Goal: Browse casually: Explore the website without a specific task or goal

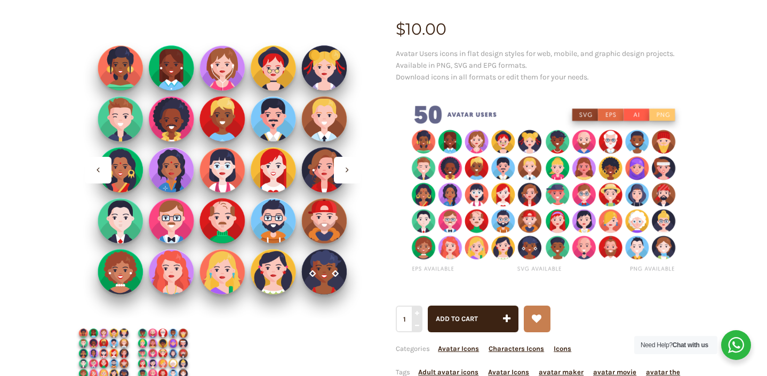
scroll to position [126, 0]
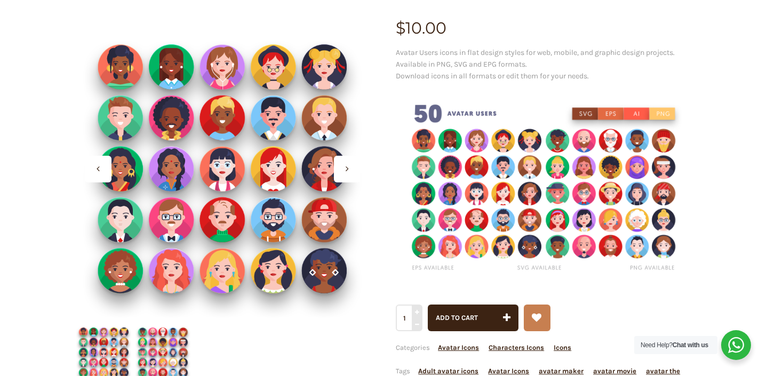
click at [346, 168] on icon at bounding box center [347, 168] width 3 height 9
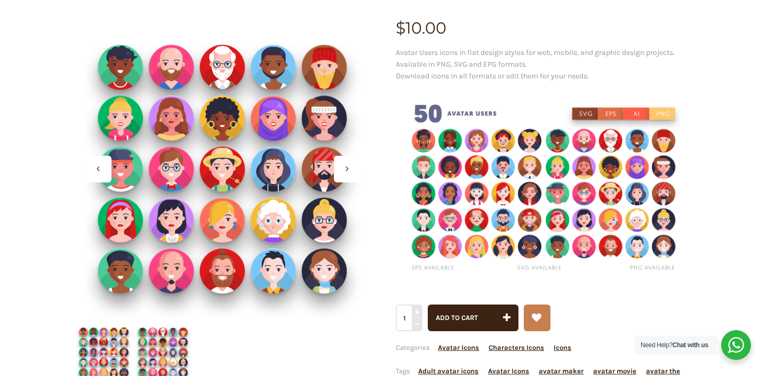
click at [344, 169] on div at bounding box center [347, 169] width 27 height 27
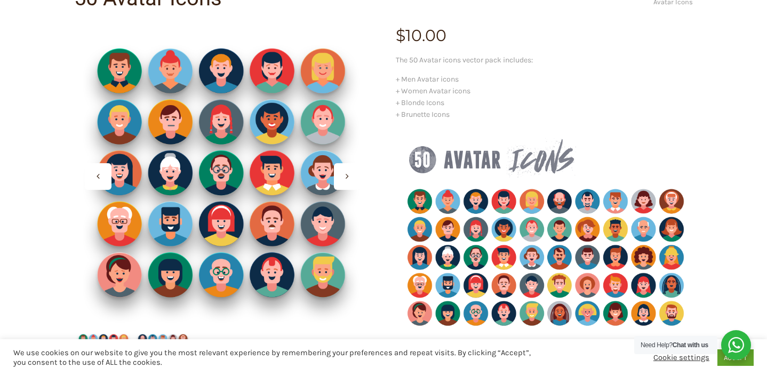
scroll to position [119, 0]
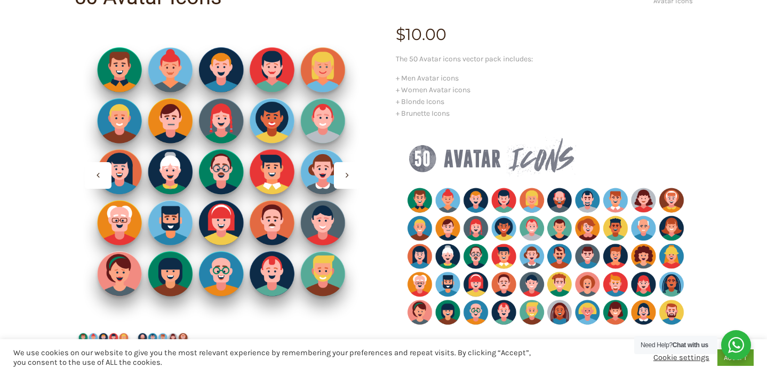
click at [344, 174] on div at bounding box center [347, 175] width 27 height 27
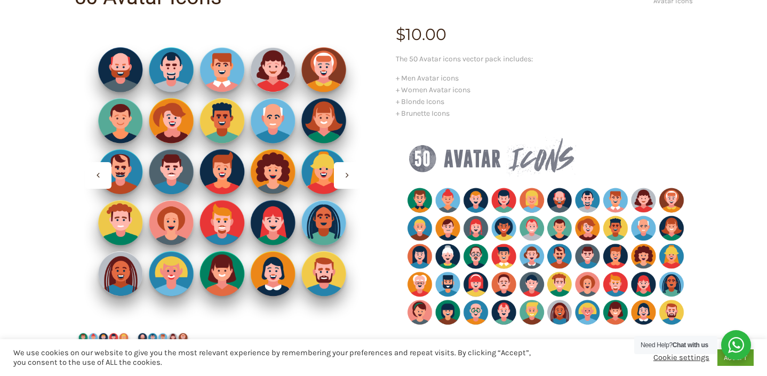
click at [344, 174] on div at bounding box center [347, 175] width 27 height 27
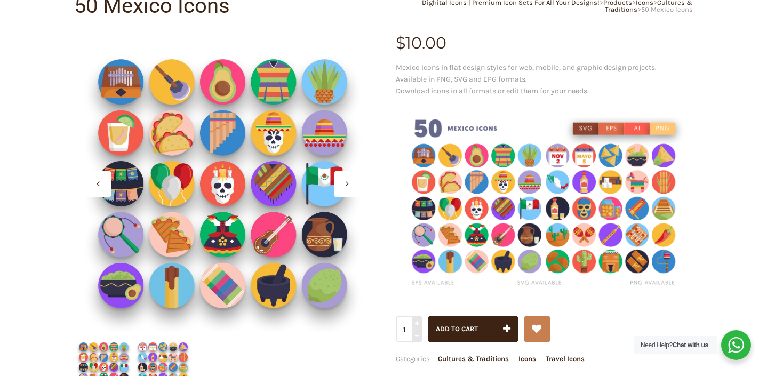
scroll to position [113, 0]
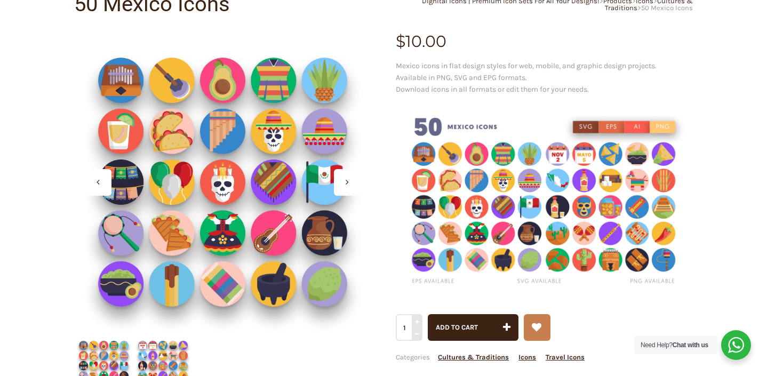
click at [346, 183] on icon at bounding box center [347, 182] width 3 height 9
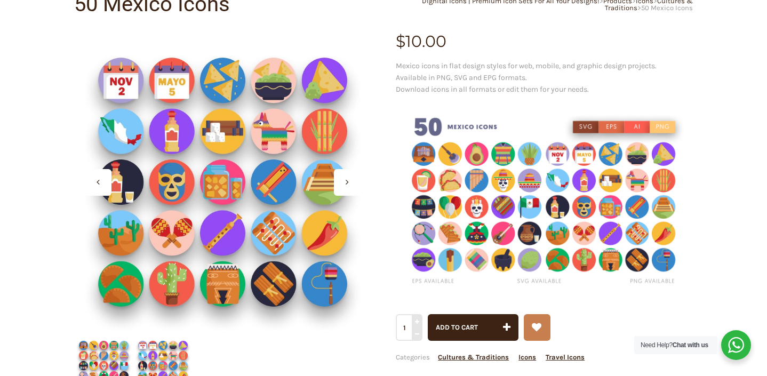
click at [344, 186] on div at bounding box center [347, 182] width 27 height 27
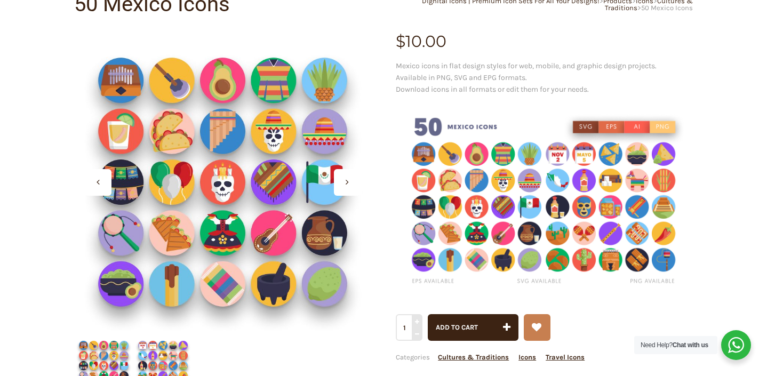
click at [344, 186] on div at bounding box center [347, 182] width 27 height 27
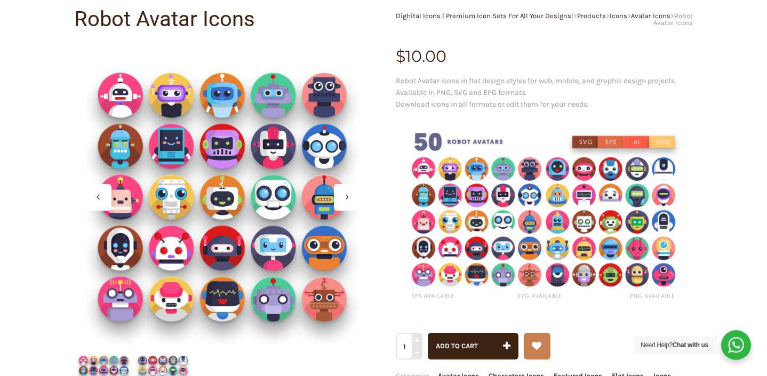
scroll to position [101, 0]
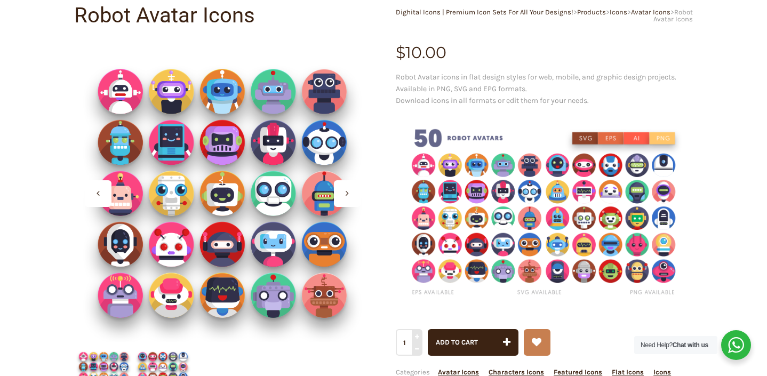
click at [349, 195] on div at bounding box center [347, 193] width 27 height 27
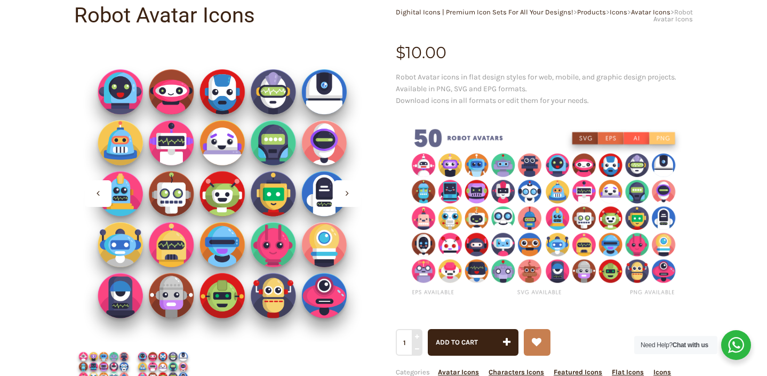
click at [349, 195] on div at bounding box center [347, 193] width 27 height 27
